Goal: Information Seeking & Learning: Learn about a topic

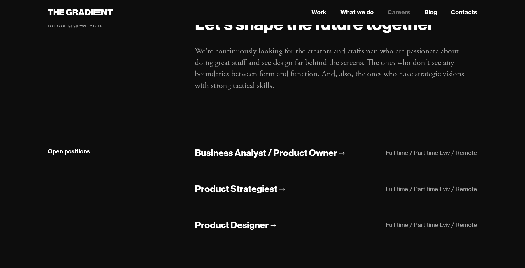
scroll to position [73, 0]
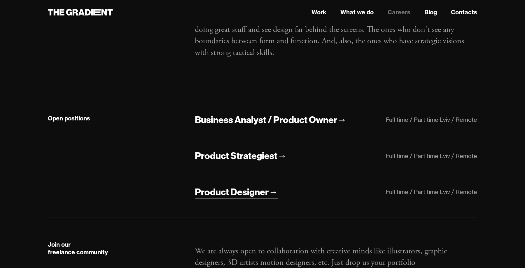
click at [263, 194] on div "Product Designer" at bounding box center [232, 192] width 74 height 12
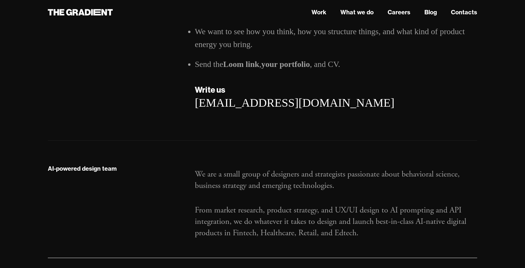
scroll to position [939, 0]
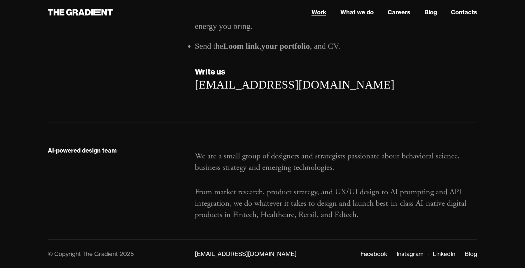
click at [319, 9] on link "Work" at bounding box center [319, 12] width 15 height 9
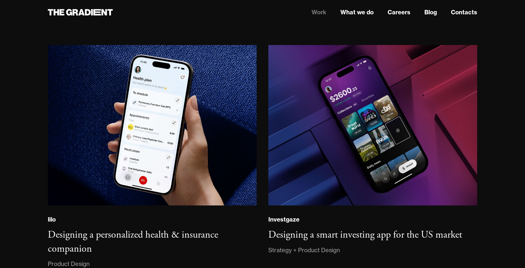
scroll to position [592, 0]
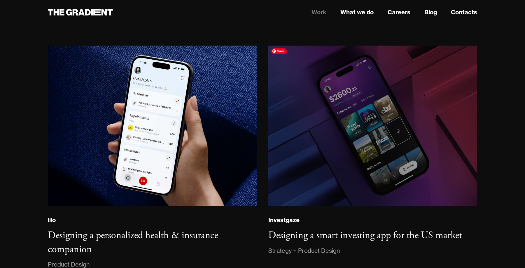
click at [352, 143] on img at bounding box center [372, 125] width 213 height 163
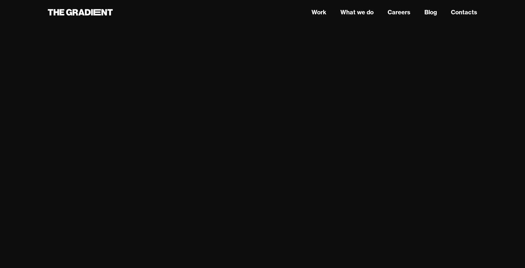
scroll to position [2268, 0]
